Goal: Find specific page/section

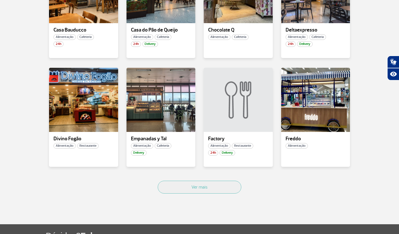
scroll to position [322, 0]
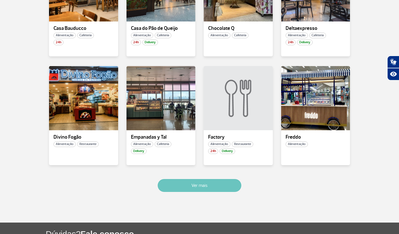
click at [194, 189] on button "Ver mais" at bounding box center [200, 185] width 84 height 13
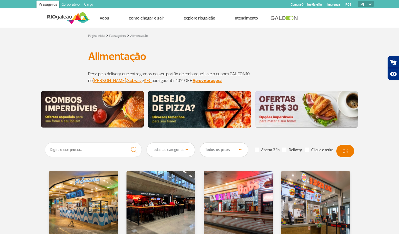
scroll to position [0, 0]
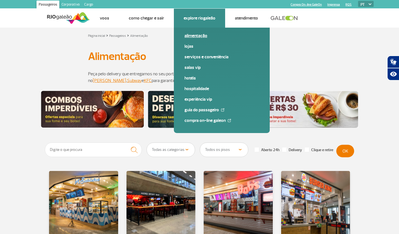
click at [194, 34] on link "Alimentação" at bounding box center [221, 36] width 75 height 6
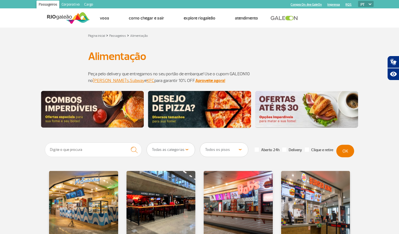
select select "78"
click at [344, 151] on button "OK" at bounding box center [345, 151] width 18 height 13
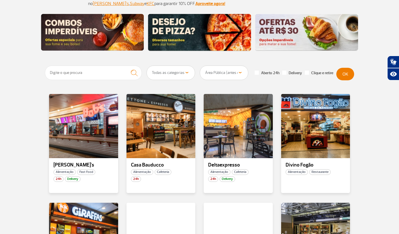
scroll to position [99, 0]
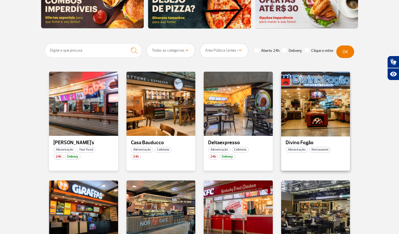
click at [312, 114] on div at bounding box center [315, 103] width 70 height 65
